Goal: Find contact information: Find contact information

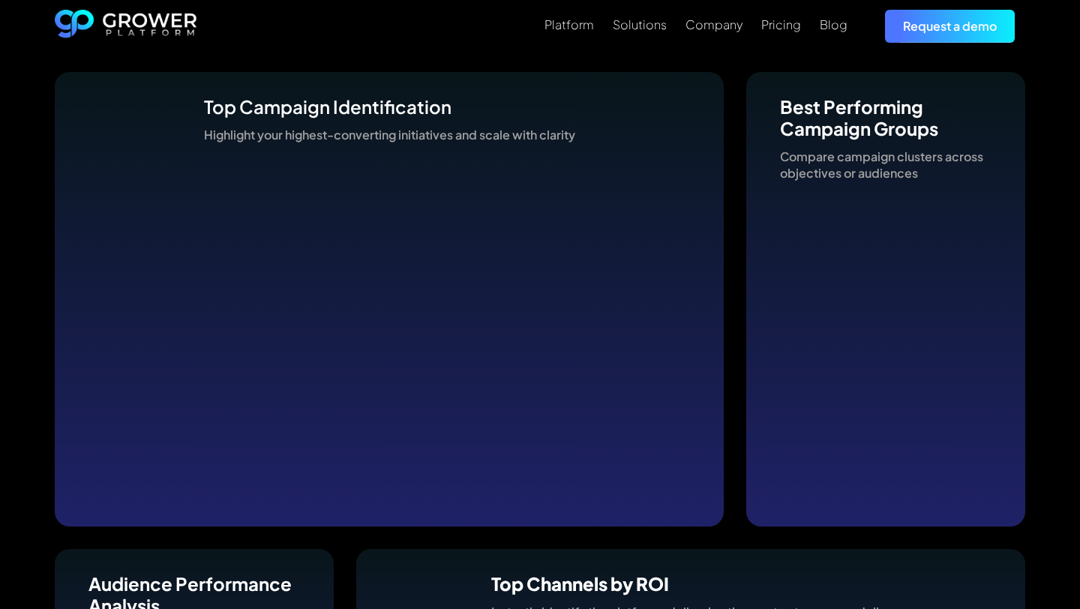
scroll to position [4069, 0]
